Goal: Task Accomplishment & Management: Manage account settings

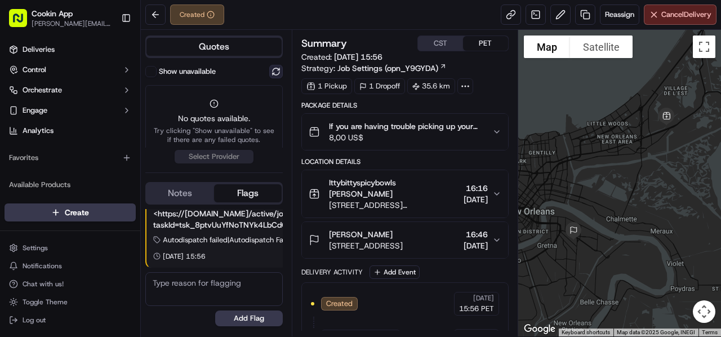
click at [275, 67] on button at bounding box center [276, 72] width 14 height 14
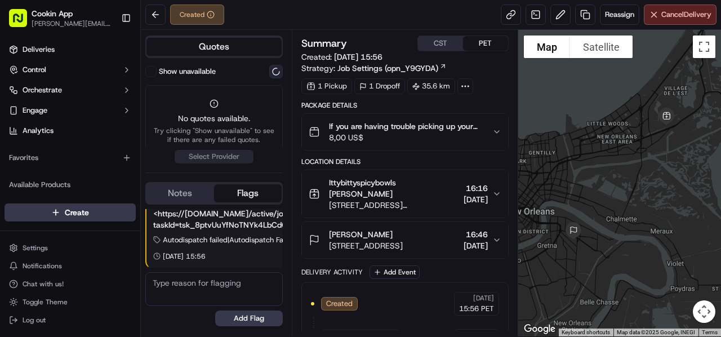
click at [275, 67] on button at bounding box center [276, 72] width 14 height 14
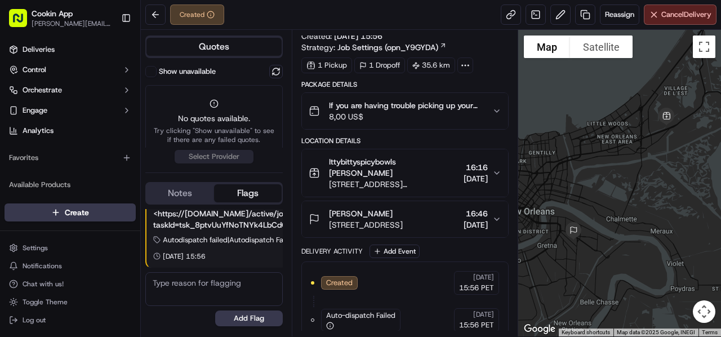
scroll to position [29, 0]
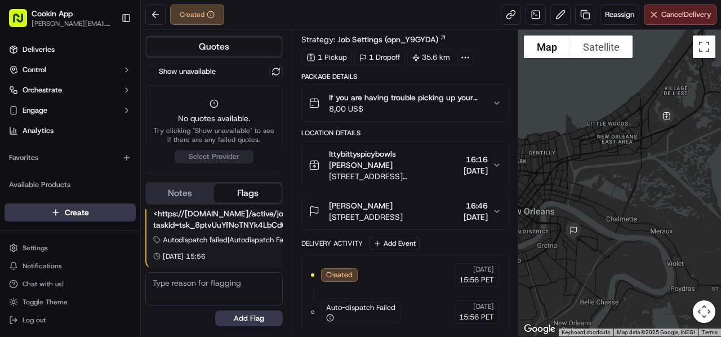
click at [403, 205] on div "Anyla Brown" at bounding box center [366, 205] width 74 height 11
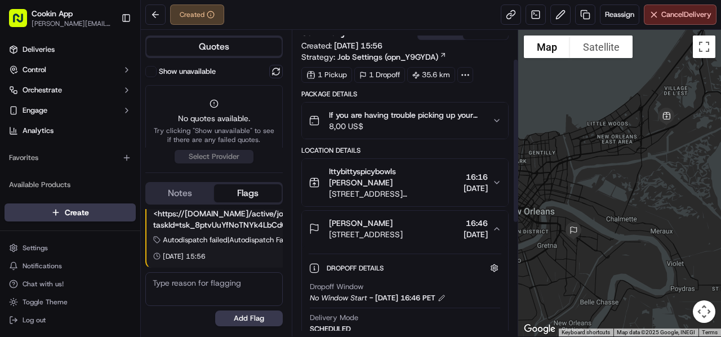
scroll to position [0, 0]
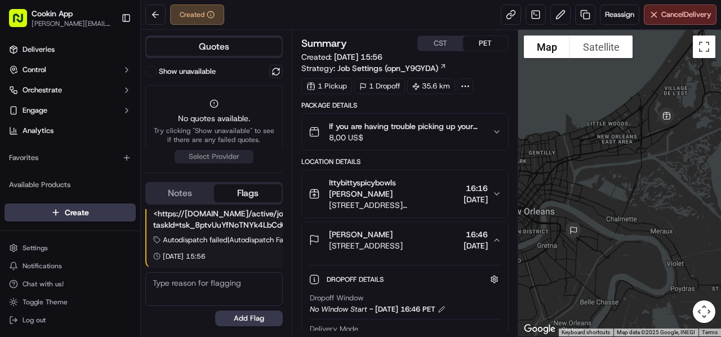
click at [403, 232] on div "Anyla Brown" at bounding box center [366, 234] width 74 height 11
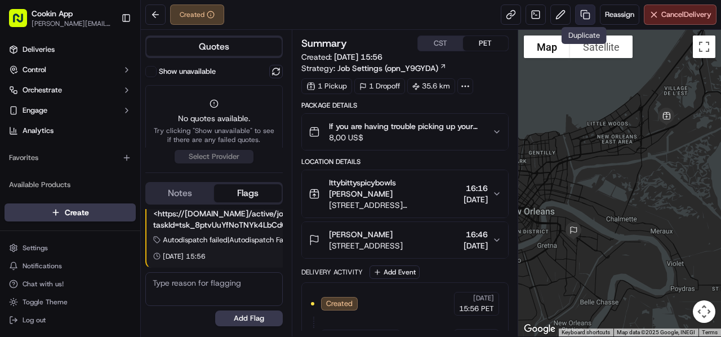
click at [582, 17] on link at bounding box center [585, 15] width 20 height 20
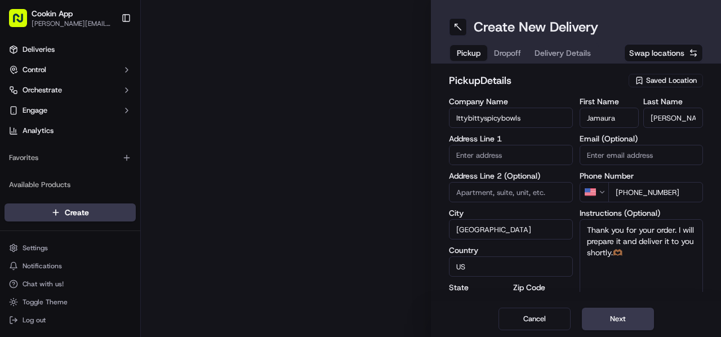
type input "14722 Peltier Dr"
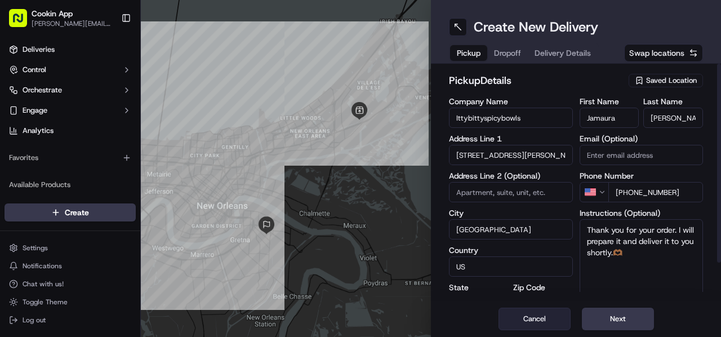
click at [544, 322] on button "Cancel" at bounding box center [535, 319] width 72 height 23
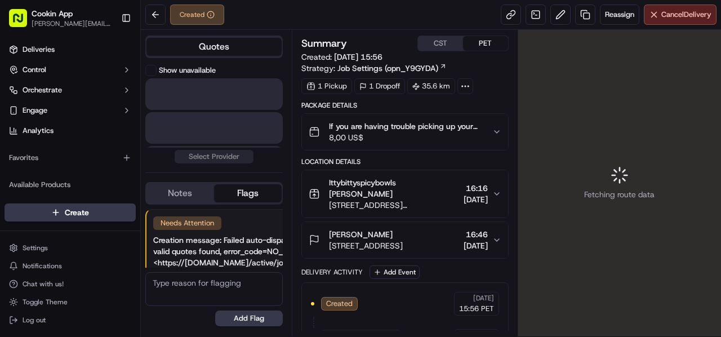
scroll to position [49, 0]
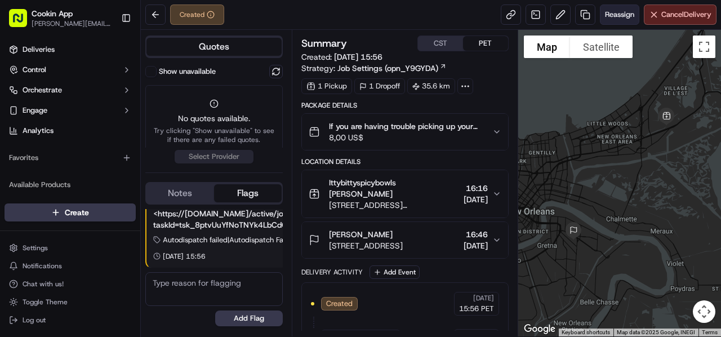
click at [606, 15] on span "Reassign" at bounding box center [619, 15] width 29 height 10
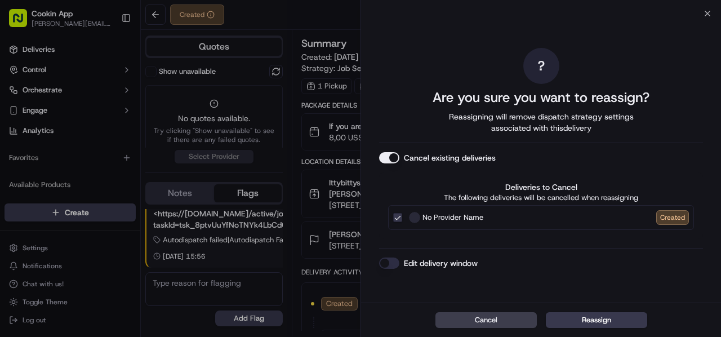
click at [385, 159] on button "Cancel existing deliveries" at bounding box center [389, 157] width 20 height 11
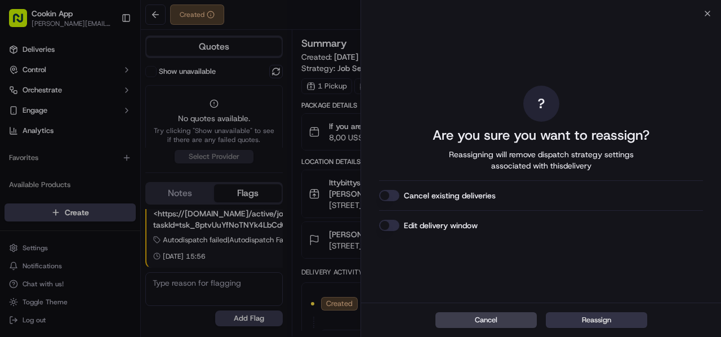
click at [598, 318] on button "Reassign" at bounding box center [596, 320] width 101 height 16
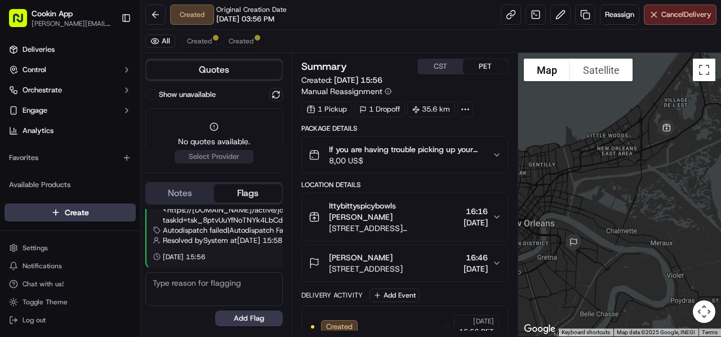
click at [313, 20] on div "Created Original Creation Date 09/16/2025 03:56 PM Reassign Cancel Delivery" at bounding box center [431, 15] width 580 height 30
click at [205, 43] on span "Created" at bounding box center [199, 41] width 25 height 9
click at [688, 14] on span "Cancel Delivery" at bounding box center [686, 15] width 50 height 10
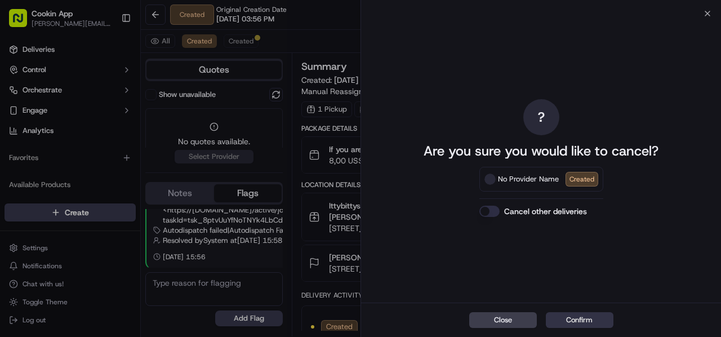
click at [585, 317] on button "Confirm" at bounding box center [580, 320] width 68 height 16
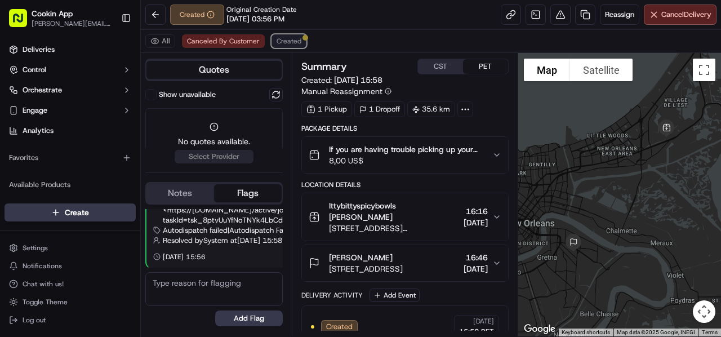
click at [291, 42] on span "Created" at bounding box center [289, 41] width 25 height 9
click at [382, 28] on div "Created Original Creation Date 09/16/2025 03:56 PM Reassign Cancel Delivery" at bounding box center [431, 15] width 580 height 30
click at [247, 38] on span "Canceled By Customer" at bounding box center [223, 41] width 73 height 9
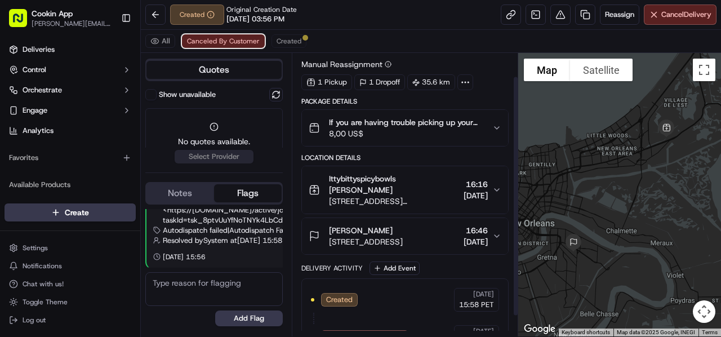
scroll to position [52, 0]
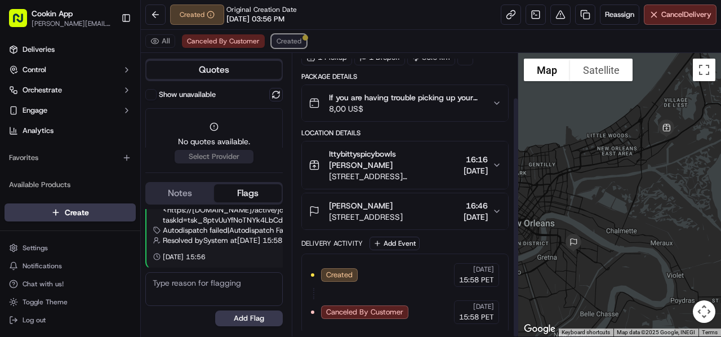
click at [291, 37] on span "Created" at bounding box center [289, 41] width 25 height 9
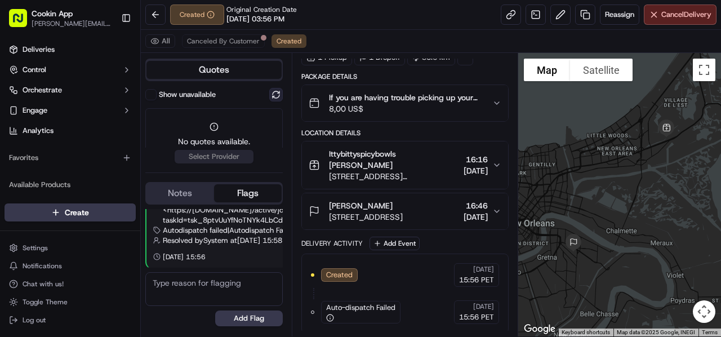
click at [279, 94] on button at bounding box center [276, 95] width 14 height 14
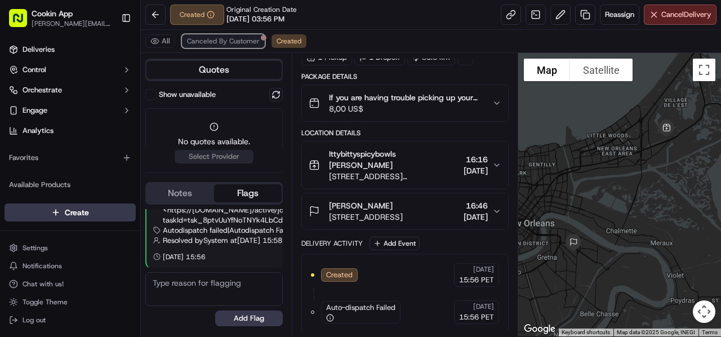
click at [232, 42] on span "Canceled By Customer" at bounding box center [223, 41] width 73 height 9
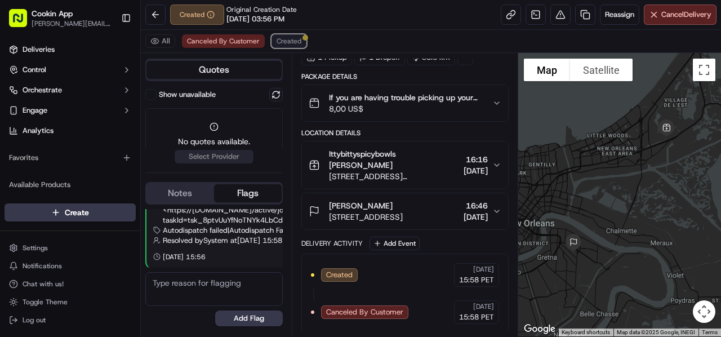
click at [277, 39] on span "Created" at bounding box center [289, 41] width 25 height 9
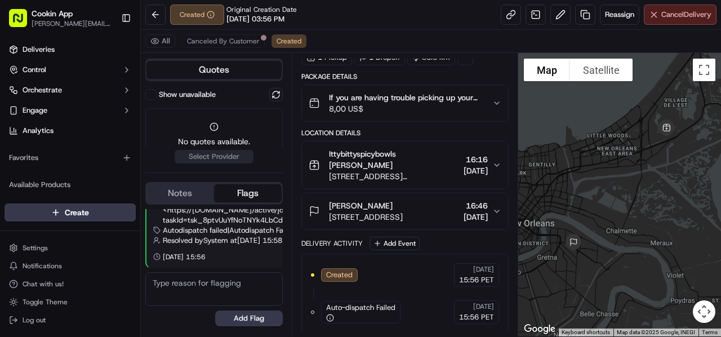
click at [694, 20] on button "Cancel Delivery" at bounding box center [680, 15] width 73 height 20
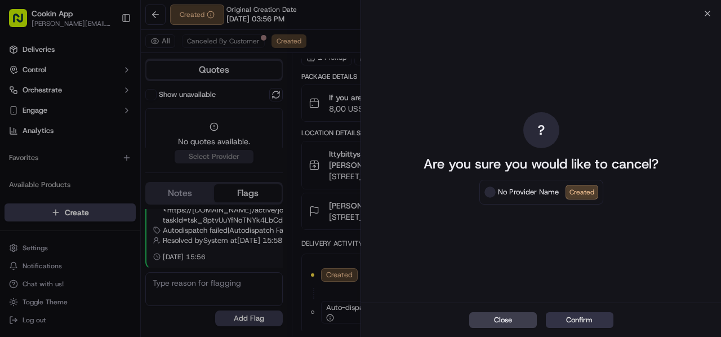
click at [573, 318] on button "Confirm" at bounding box center [580, 320] width 68 height 16
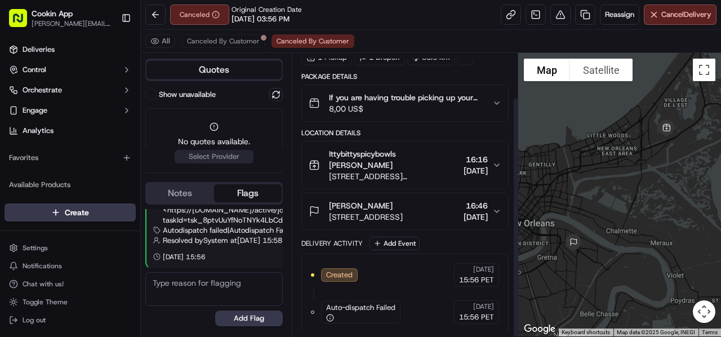
click at [357, 22] on div "Canceled Original Creation Date 09/16/2025 03:56 PM Reassign Cancel Delivery" at bounding box center [431, 15] width 580 height 30
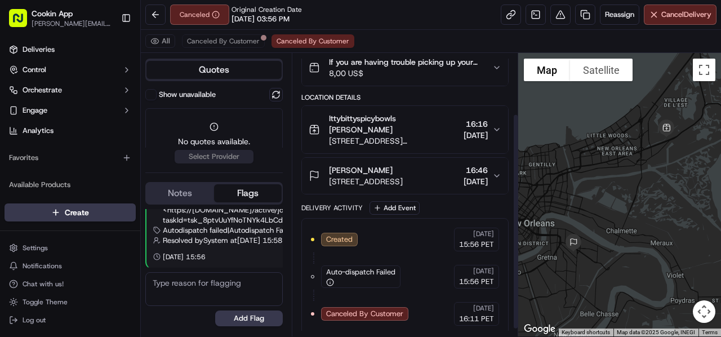
scroll to position [88, 0]
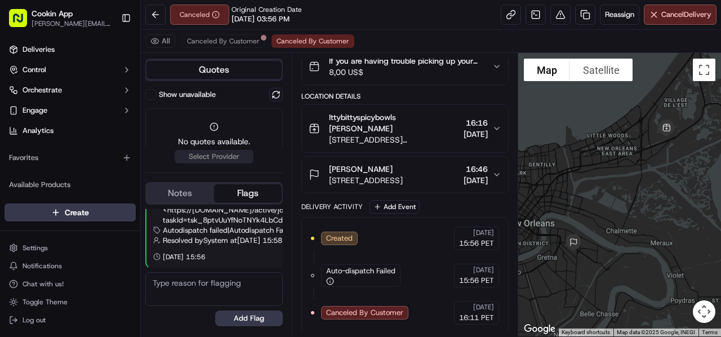
click at [434, 140] on span "[STREET_ADDRESS][PERSON_NAME]" at bounding box center [394, 139] width 130 height 11
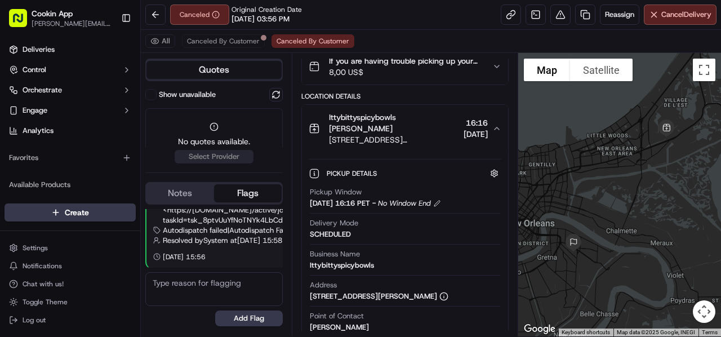
click at [434, 140] on span "[STREET_ADDRESS][PERSON_NAME]" at bounding box center [394, 139] width 130 height 11
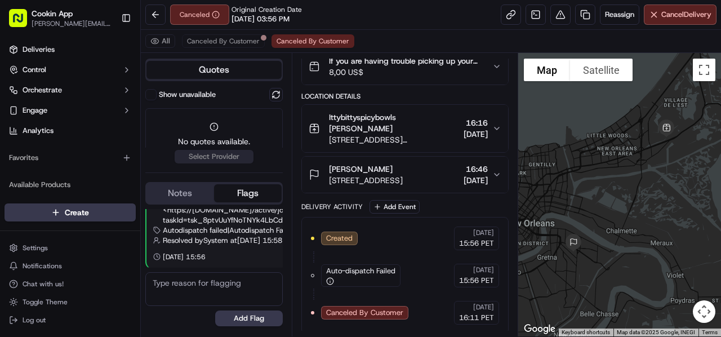
click at [430, 186] on button "Anyla Brown 3400 Garden Oaks Dr, New Orleans, LA 70114, USA 16:46 16/09/2025" at bounding box center [405, 175] width 206 height 36
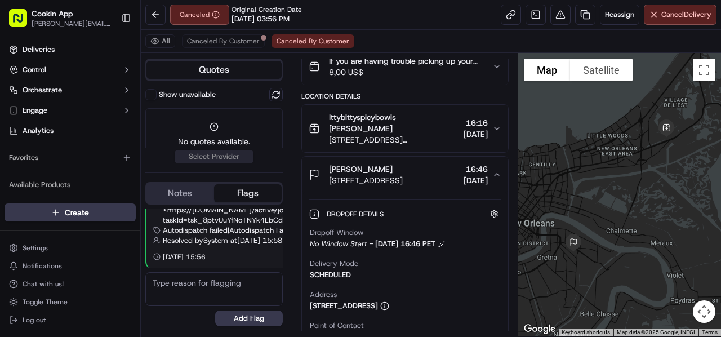
click at [414, 228] on div "Dropoff Window No Window Start - 16/09/2025 16:46 PET" at bounding box center [405, 238] width 190 height 21
click at [415, 211] on div "Dropoff Details Hidden ( 3 )" at bounding box center [414, 214] width 175 height 14
click at [403, 182] on span "3400 Garden Oaks Dr, New Orleans, LA 70114, USA" at bounding box center [366, 180] width 74 height 11
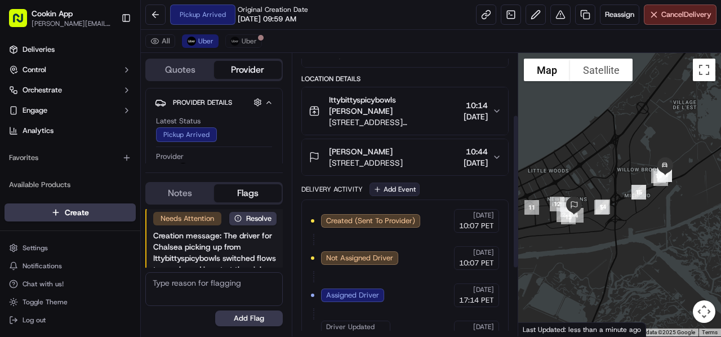
scroll to position [113, 0]
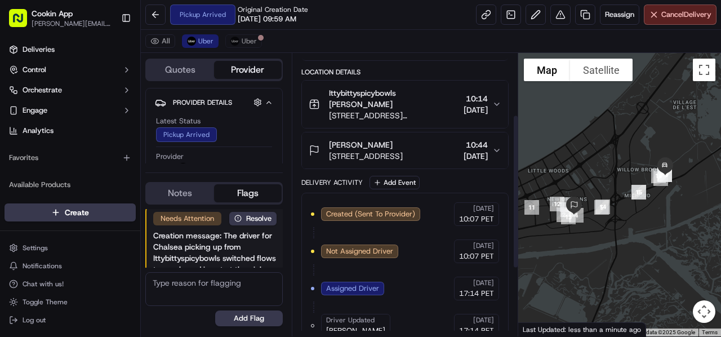
click at [403, 150] on span "[STREET_ADDRESS]" at bounding box center [366, 155] width 74 height 11
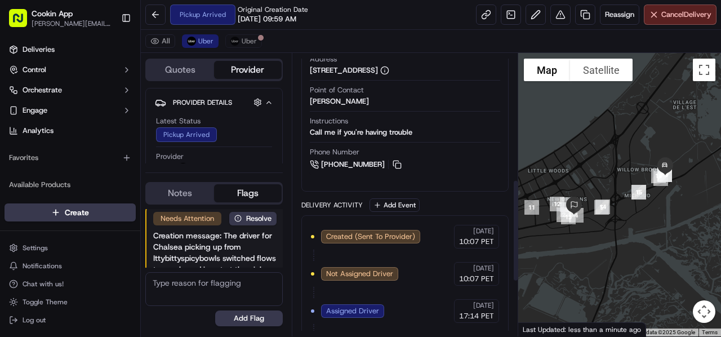
scroll to position [338, 0]
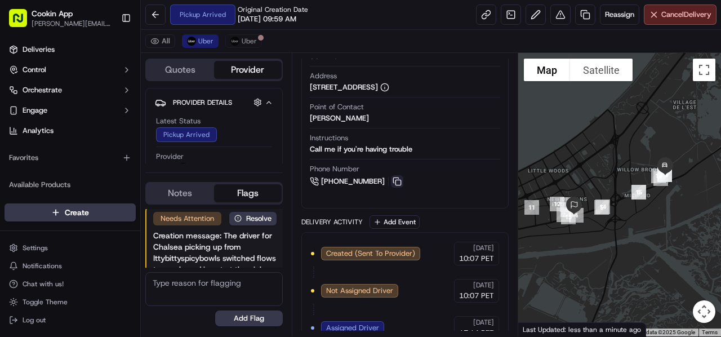
click at [402, 181] on button at bounding box center [397, 181] width 12 height 12
click at [395, 180] on button at bounding box center [397, 181] width 12 height 12
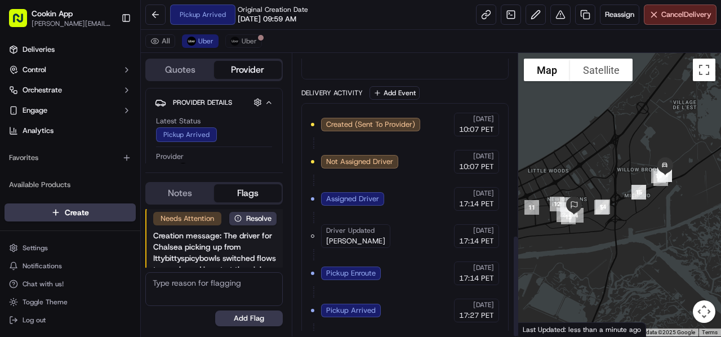
scroll to position [500, 0]
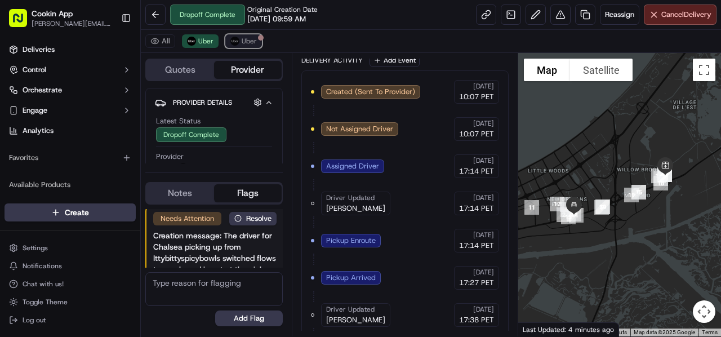
click at [250, 46] on button "Uber" at bounding box center [243, 41] width 37 height 14
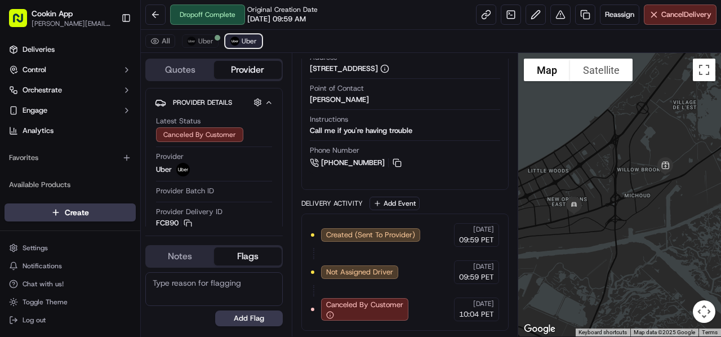
scroll to position [321, 0]
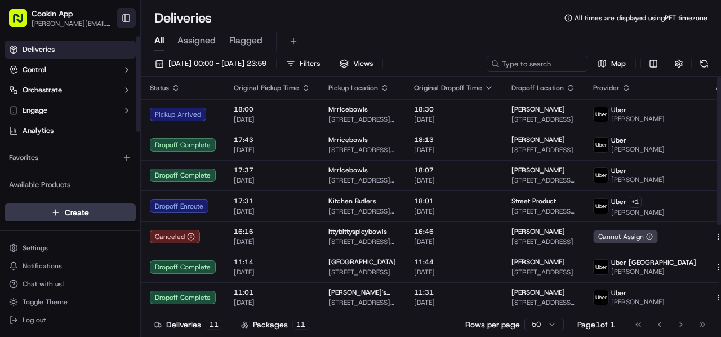
click at [131, 16] on button "Toggle Sidebar" at bounding box center [126, 17] width 19 height 19
